Goal: Task Accomplishment & Management: Manage account settings

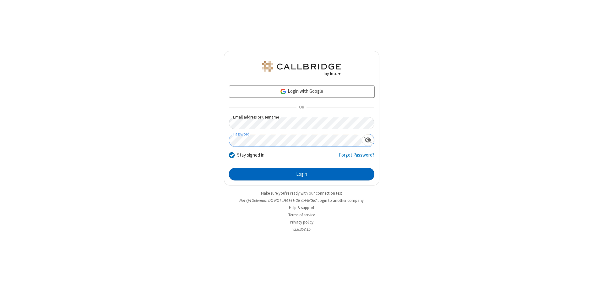
click at [302, 174] on button "Login" at bounding box center [301, 174] width 145 height 13
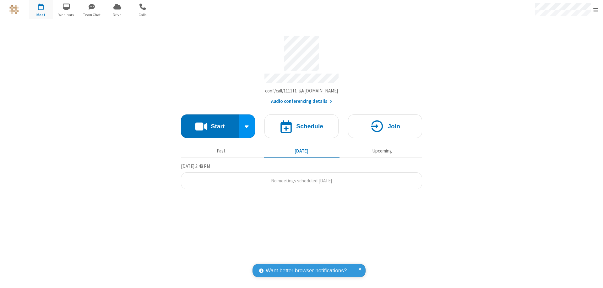
click at [596, 10] on span "Open menu" at bounding box center [595, 10] width 5 height 6
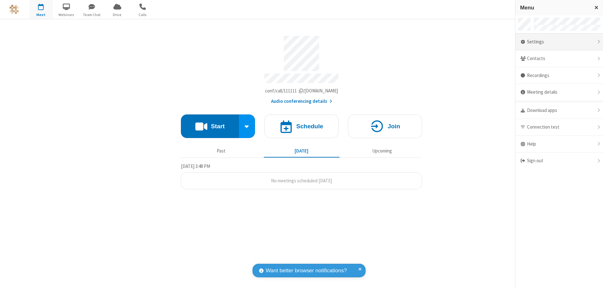
click at [559, 42] on div "Settings" at bounding box center [559, 42] width 88 height 17
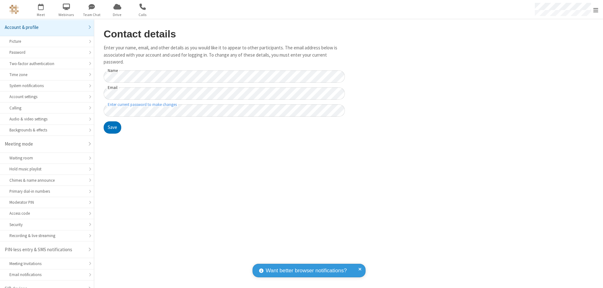
scroll to position [9, 0]
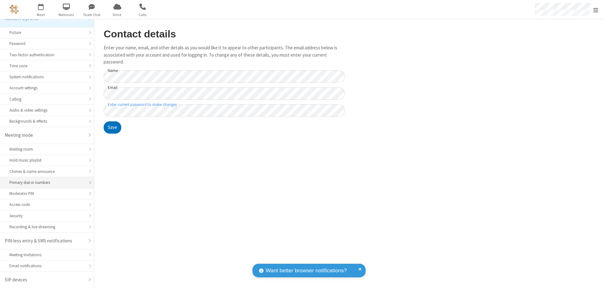
click at [45, 183] on div "Primary dial-in numbers" at bounding box center [46, 182] width 75 height 6
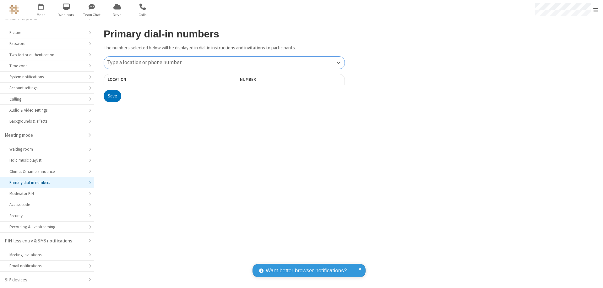
click at [224, 63] on div "Type a location or phone number" at bounding box center [224, 63] width 241 height 12
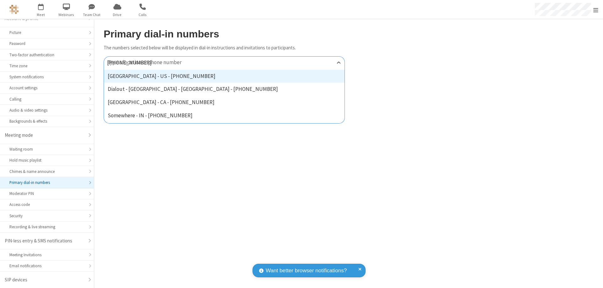
type input "[PHONE_NUMBER]"
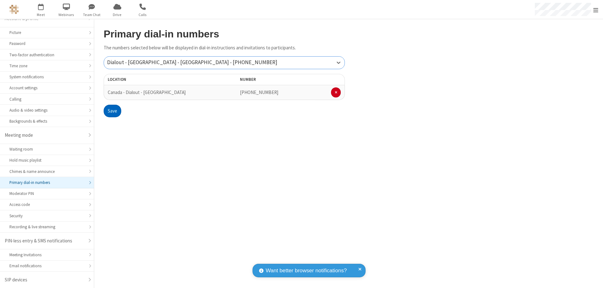
click at [112, 111] on button "Save" at bounding box center [113, 111] width 18 height 13
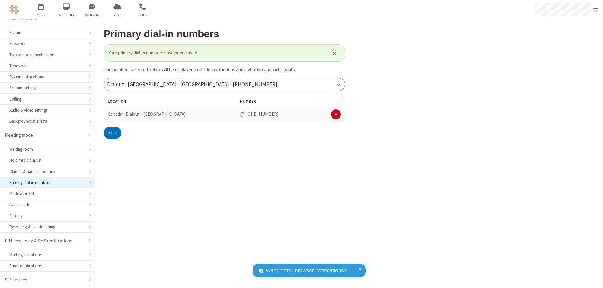
click at [224, 84] on div "Dialout - [GEOGRAPHIC_DATA] - [GEOGRAPHIC_DATA] - [PHONE_NUMBER]" at bounding box center [224, 84] width 241 height 12
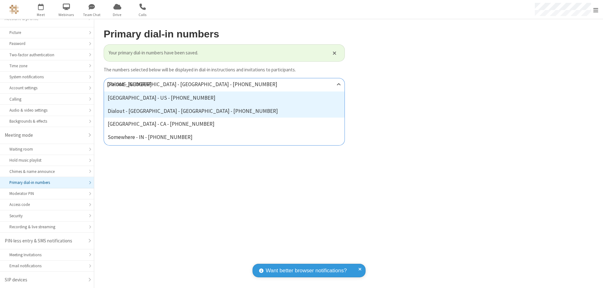
type input "[PHONE_NUMBER]"
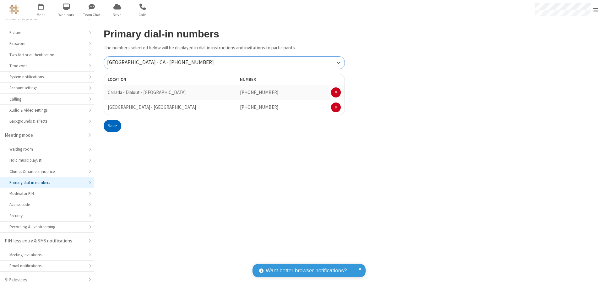
click at [112, 126] on button "Save" at bounding box center [113, 126] width 18 height 13
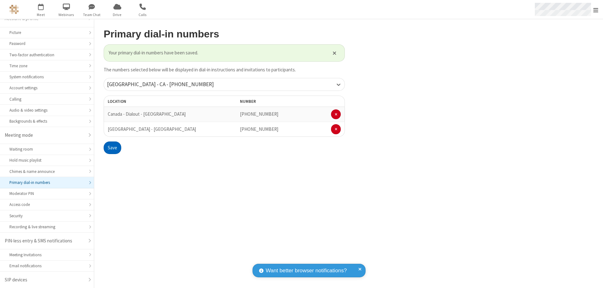
click at [596, 10] on span "Open menu" at bounding box center [595, 10] width 5 height 6
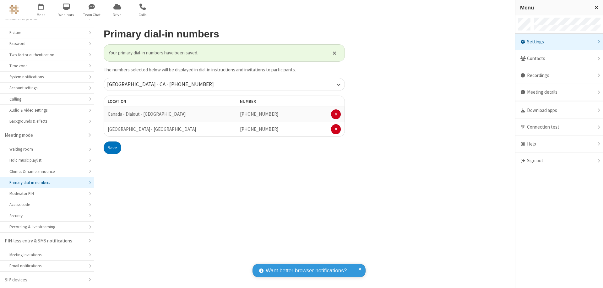
click at [559, 42] on div "Settings" at bounding box center [559, 42] width 88 height 17
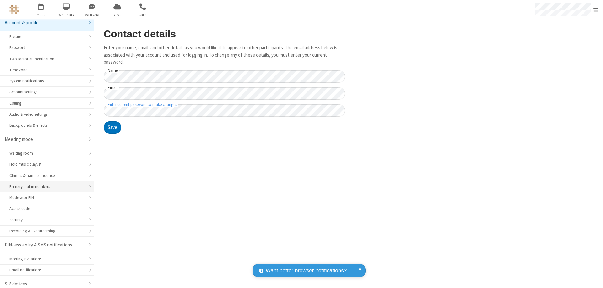
click at [45, 183] on div "Primary dial-in numbers" at bounding box center [46, 186] width 75 height 6
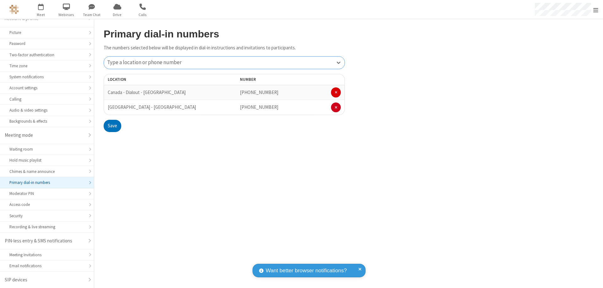
click at [336, 92] on span at bounding box center [336, 92] width 3 height 4
click at [112, 111] on button "Save" at bounding box center [113, 111] width 18 height 13
